Goal: Navigation & Orientation: Find specific page/section

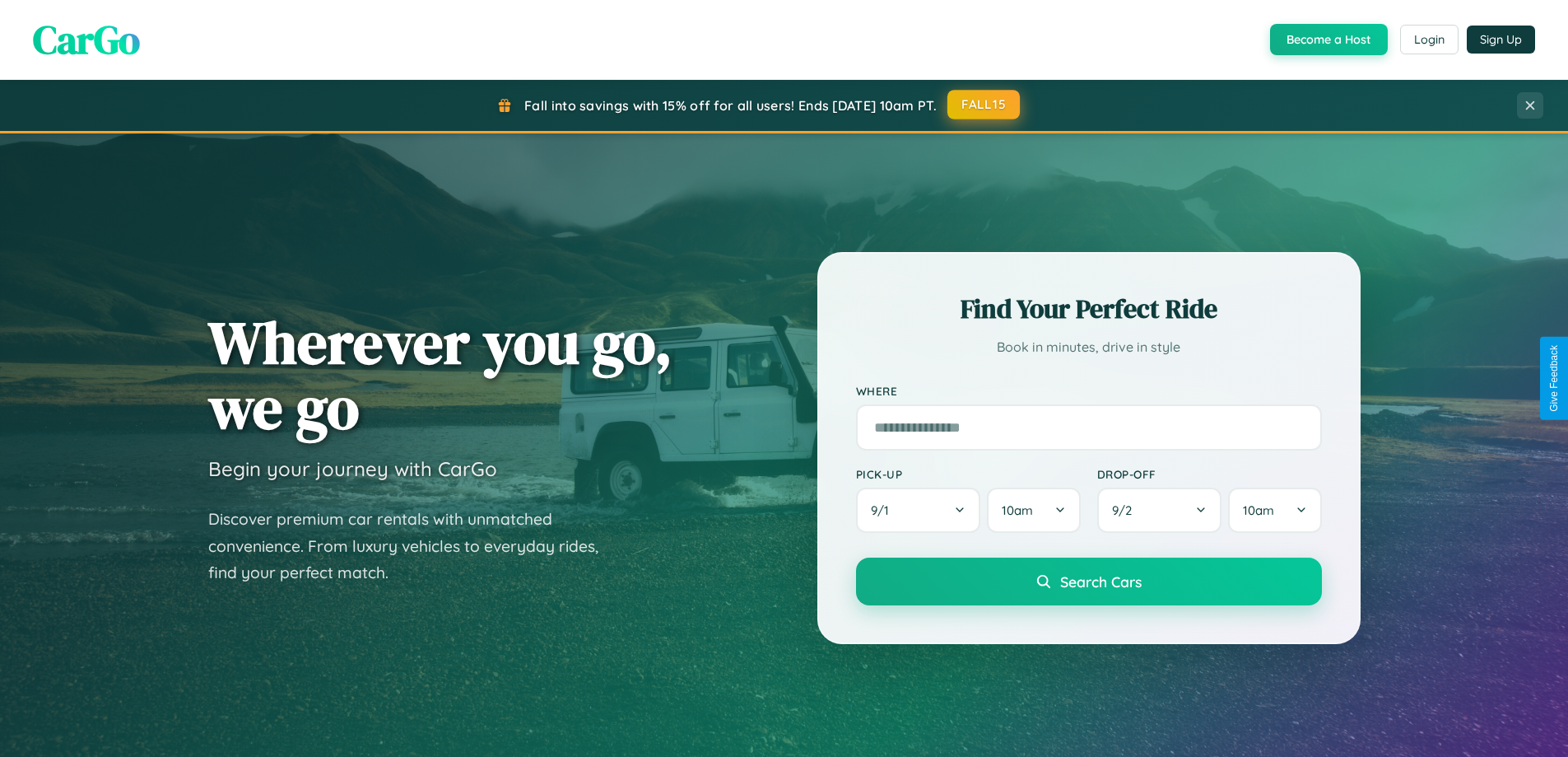
click at [984, 105] on button "FALL15" at bounding box center [983, 105] width 72 height 30
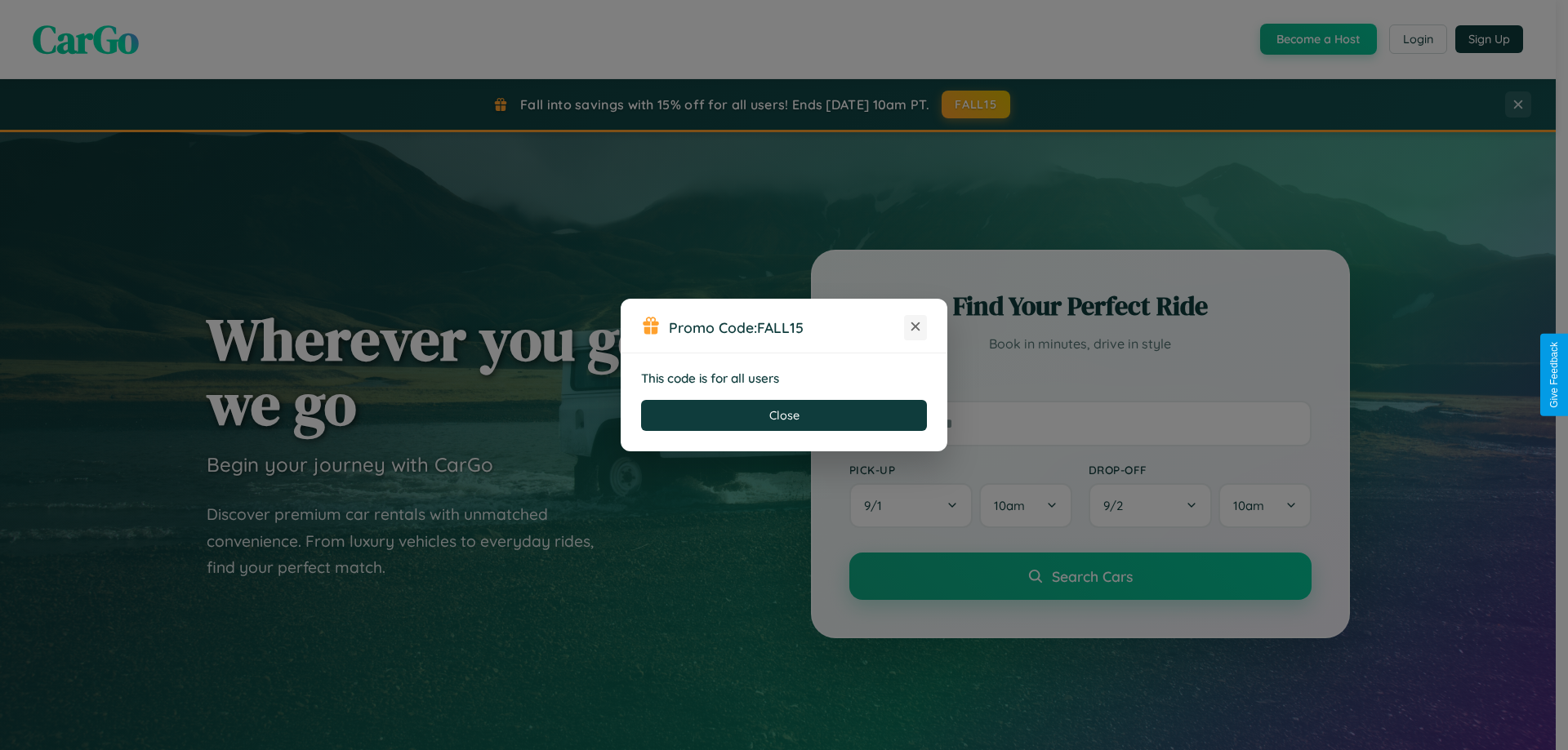
click at [915, 327] on icon at bounding box center [915, 326] width 17 height 17
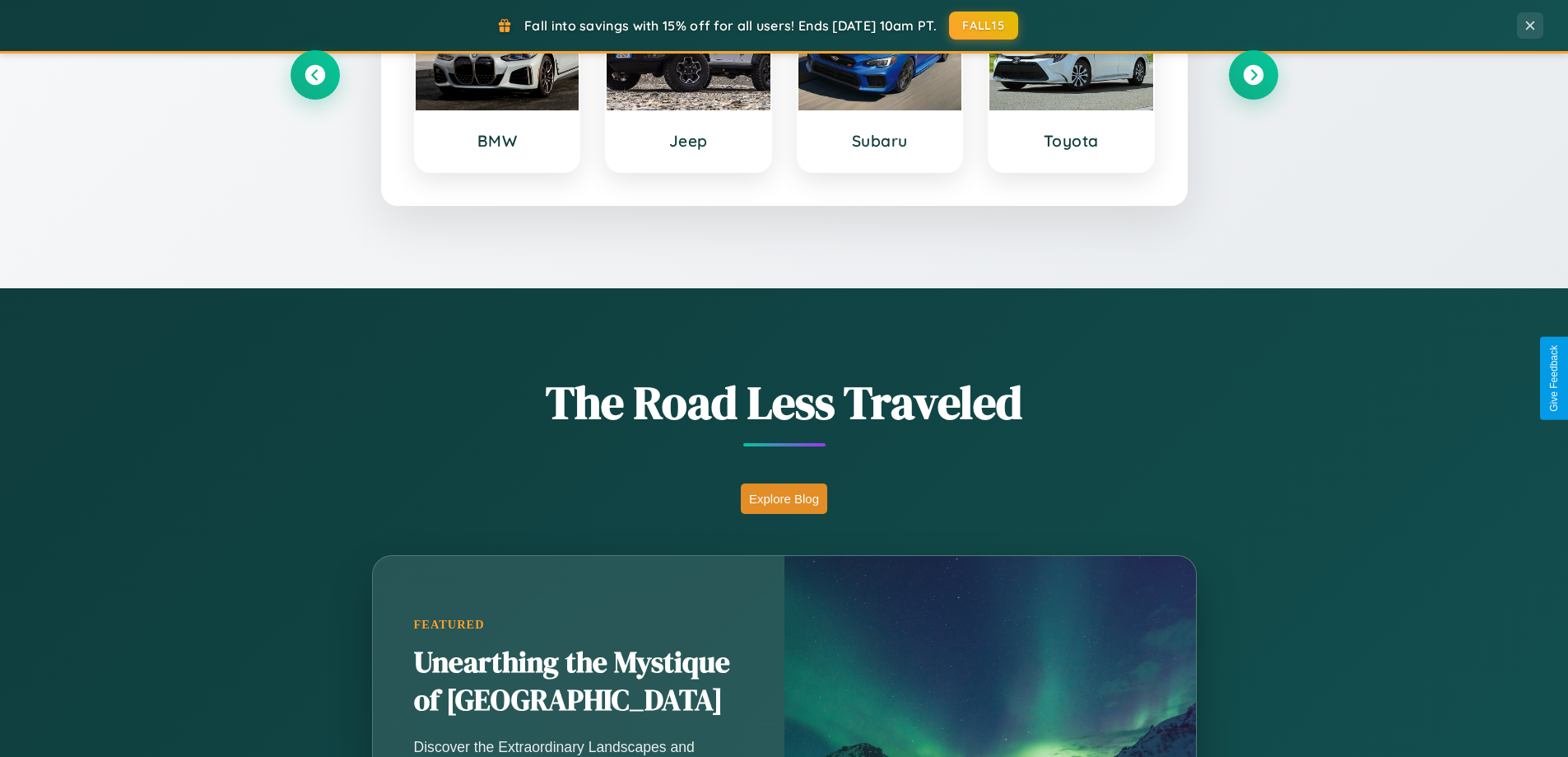
scroll to position [1134, 0]
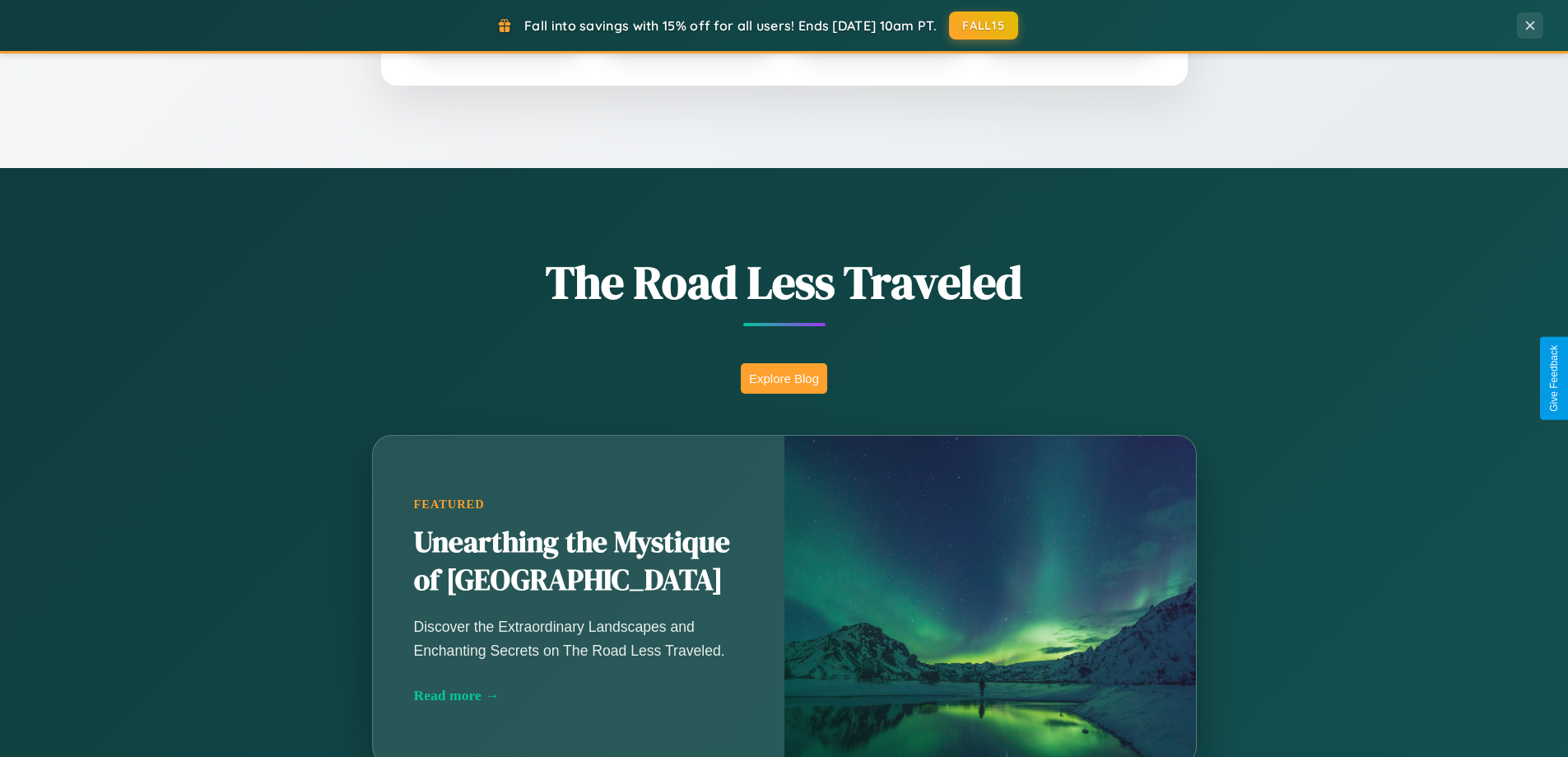
click at [784, 378] on button "Explore Blog" at bounding box center [784, 378] width 86 height 31
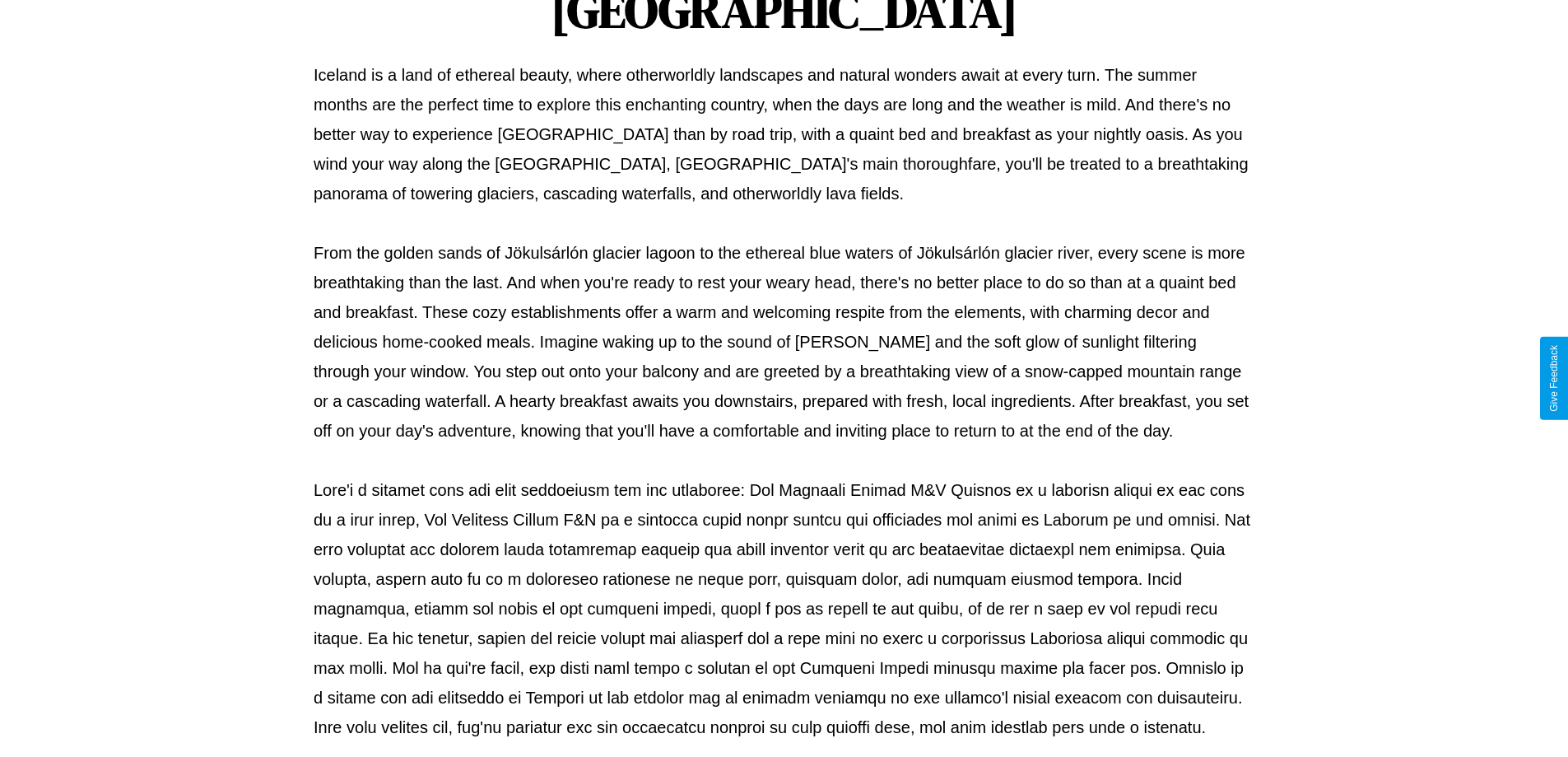
scroll to position [533, 0]
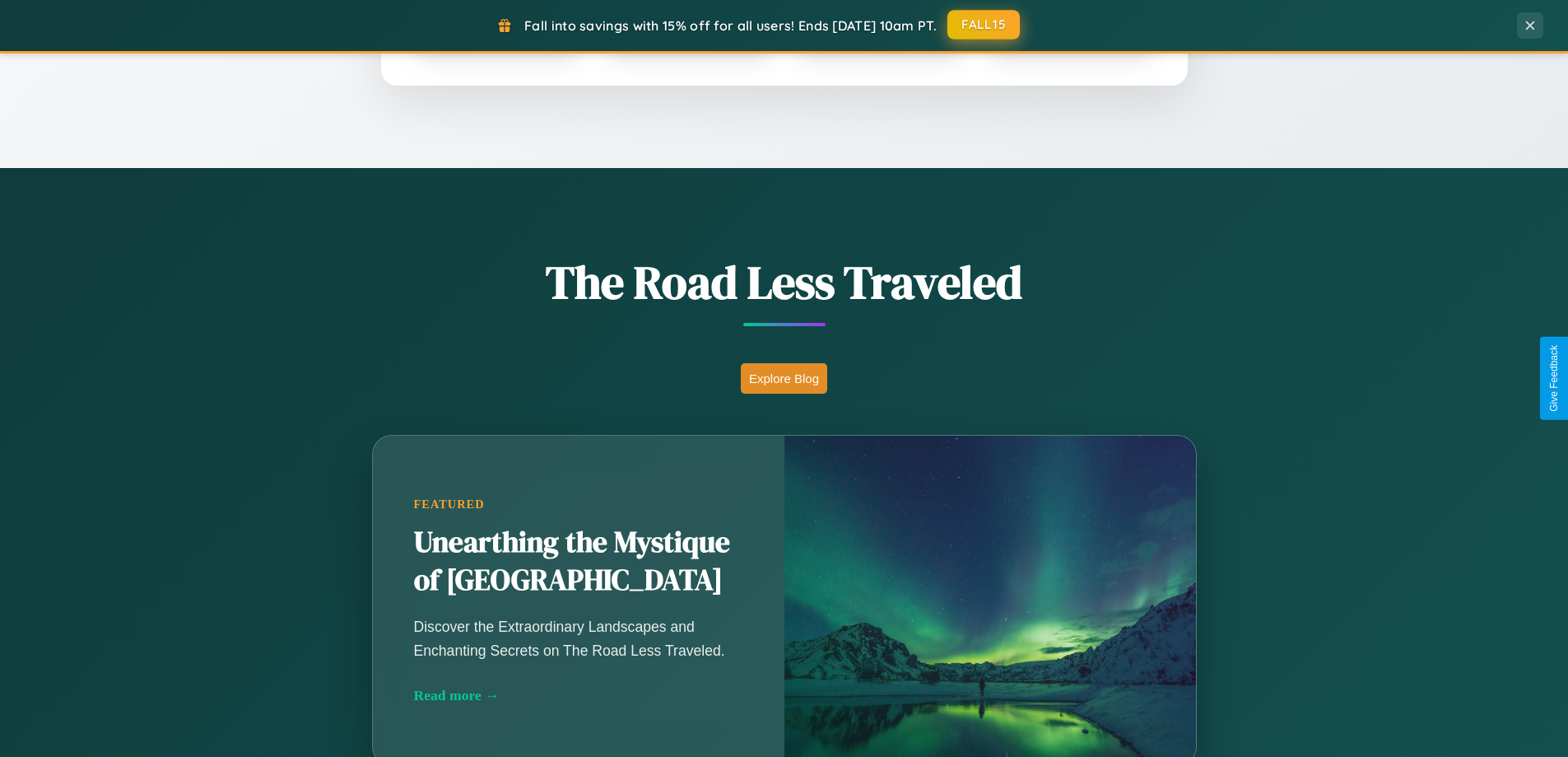
click at [984, 25] on button "FALL15" at bounding box center [983, 25] width 72 height 30
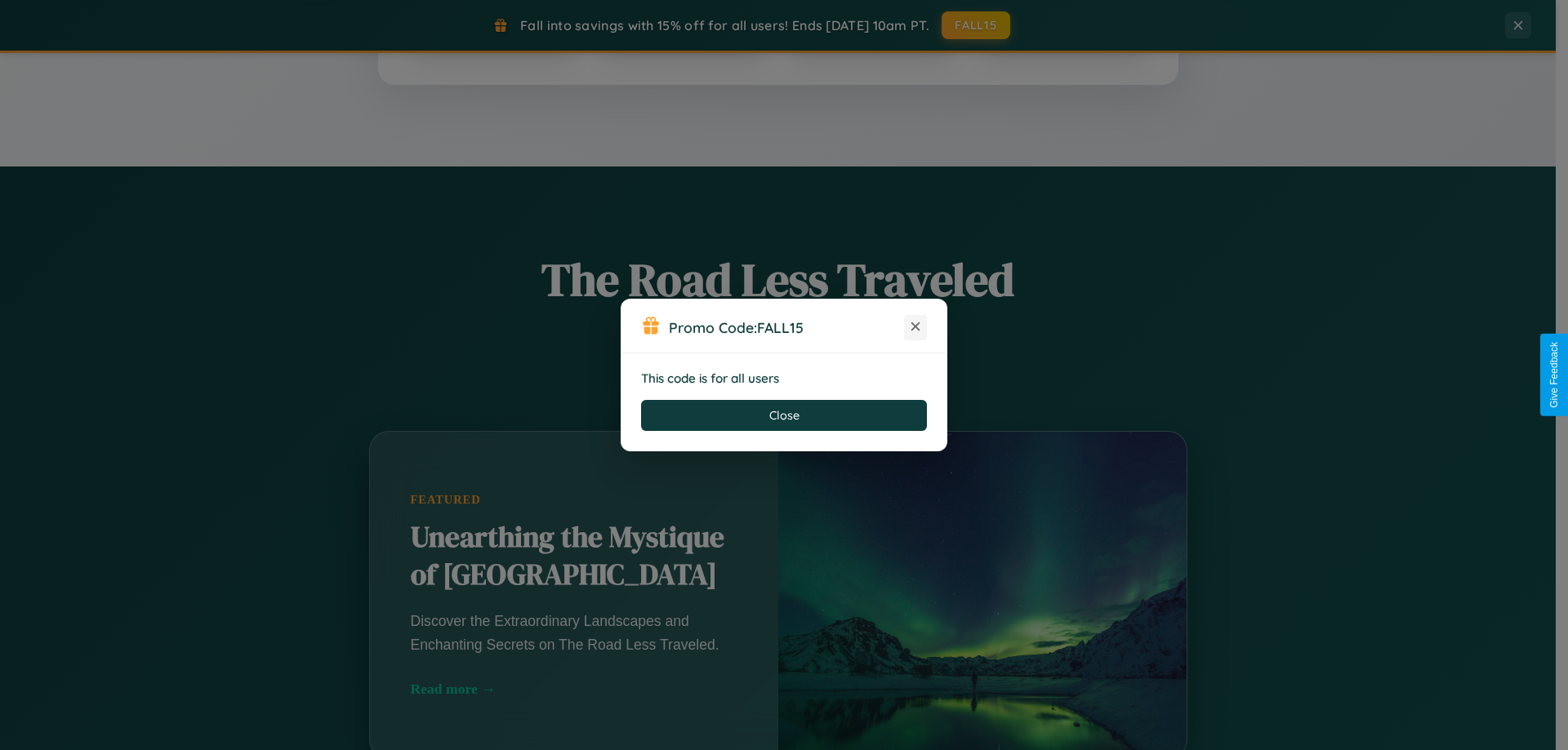
click at [915, 327] on icon at bounding box center [915, 326] width 17 height 17
